Goal: Task Accomplishment & Management: Use online tool/utility

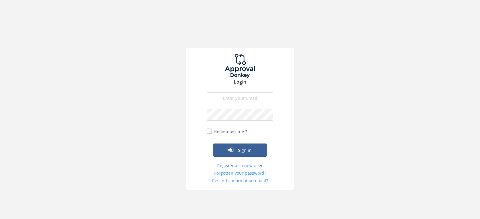
click at [255, 95] on input "email" at bounding box center [240, 98] width 67 height 12
click at [254, 100] on input "email" at bounding box center [240, 98] width 67 height 12
type input "[EMAIL_ADDRESS][DOMAIN_NAME]"
click at [213, 144] on button "Sign in" at bounding box center [240, 150] width 54 height 13
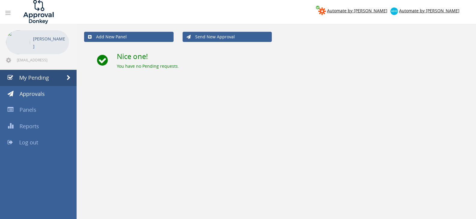
click at [36, 139] on link "Log out" at bounding box center [38, 143] width 77 height 16
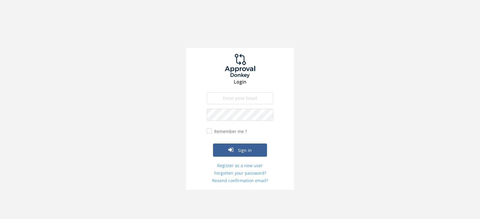
click at [236, 95] on input "email" at bounding box center [240, 98] width 67 height 12
type input "[EMAIL_ADDRESS][DOMAIN_NAME]"
click at [229, 122] on form "[EMAIL_ADDRESS][DOMAIN_NAME] The email is required. Invalid email address. The …" at bounding box center [240, 138] width 67 height 92
click at [213, 144] on button "Sign in" at bounding box center [240, 150] width 54 height 13
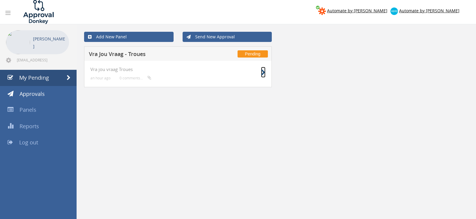
click at [263, 74] on icon at bounding box center [263, 73] width 5 height 6
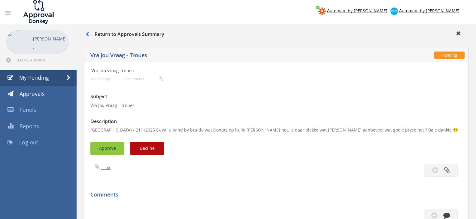
click at [103, 151] on button "Approve" at bounding box center [107, 148] width 34 height 13
